Goal: Task Accomplishment & Management: Use online tool/utility

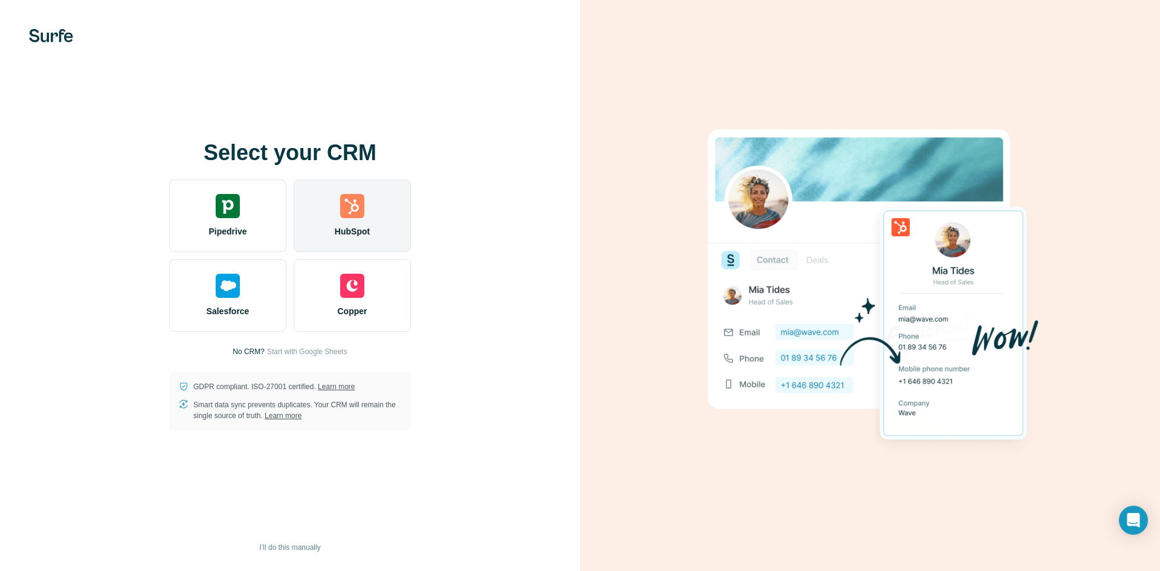
click at [339, 218] on div "HubSpot" at bounding box center [352, 215] width 117 height 73
click at [363, 233] on span "HubSpot" at bounding box center [352, 231] width 35 height 12
click at [348, 218] on img at bounding box center [352, 206] width 24 height 24
click at [357, 230] on span "HubSpot" at bounding box center [352, 231] width 35 height 12
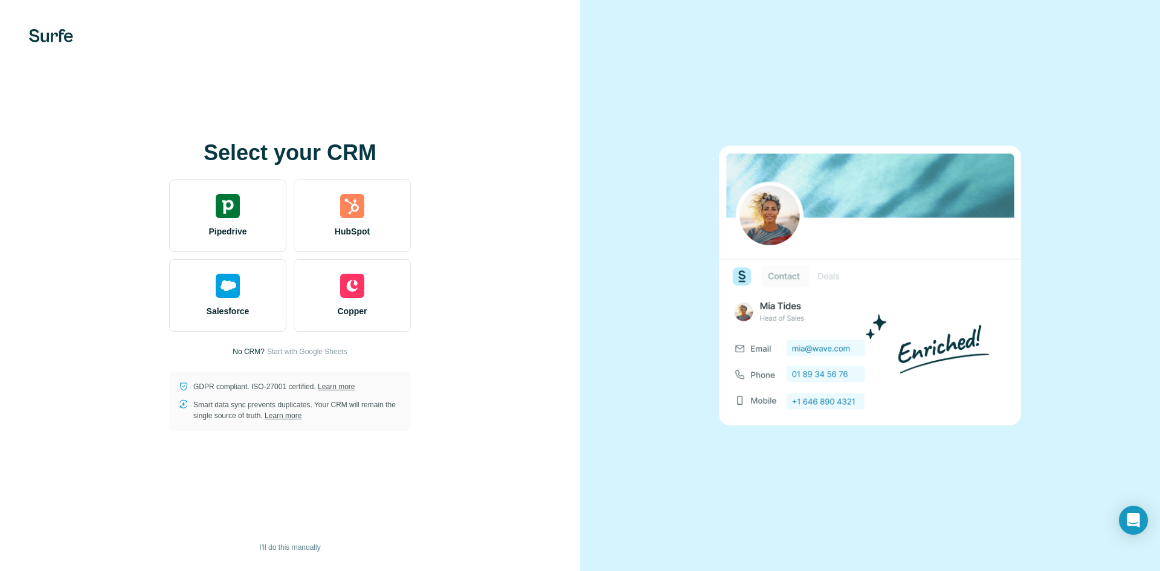
click at [286, 65] on div "Select your CRM Pipedrive HubSpot Salesforce Copper No CRM? Start with Google S…" at bounding box center [290, 285] width 580 height 571
